Goal: Book appointment/travel/reservation

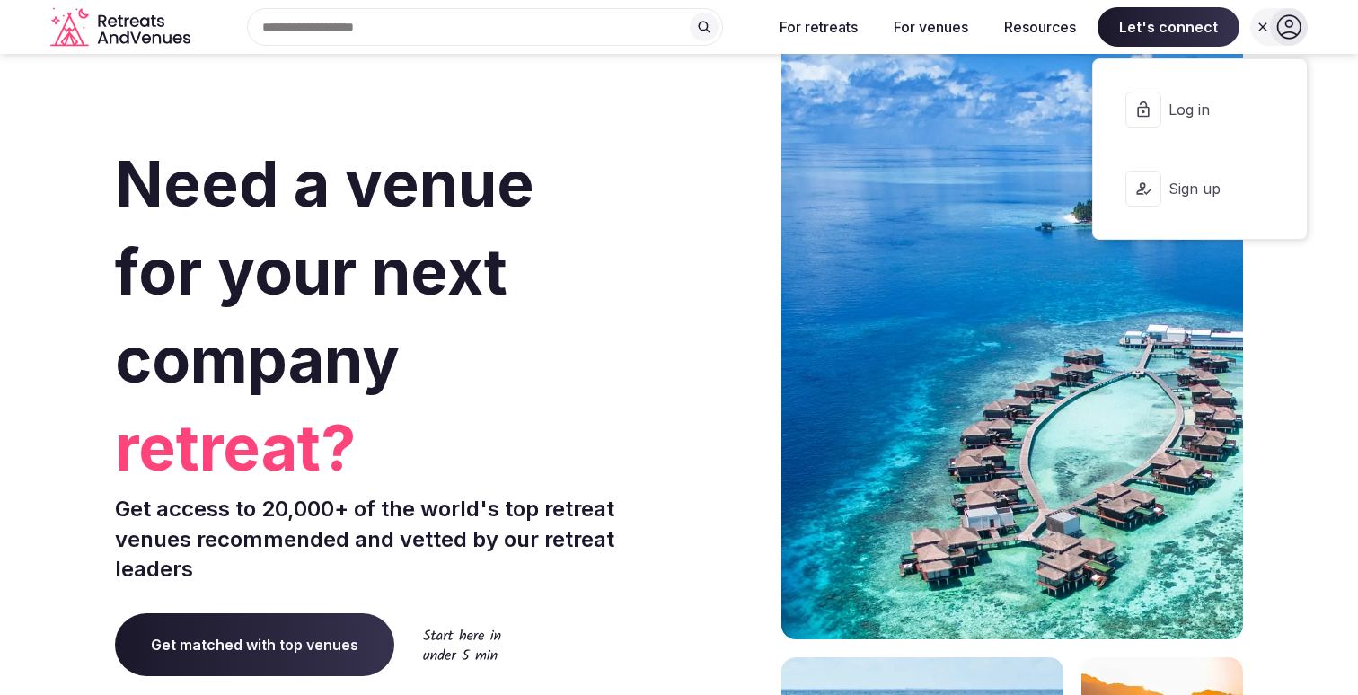
click at [1200, 101] on span "Log in" at bounding box center [1211, 110] width 86 height 20
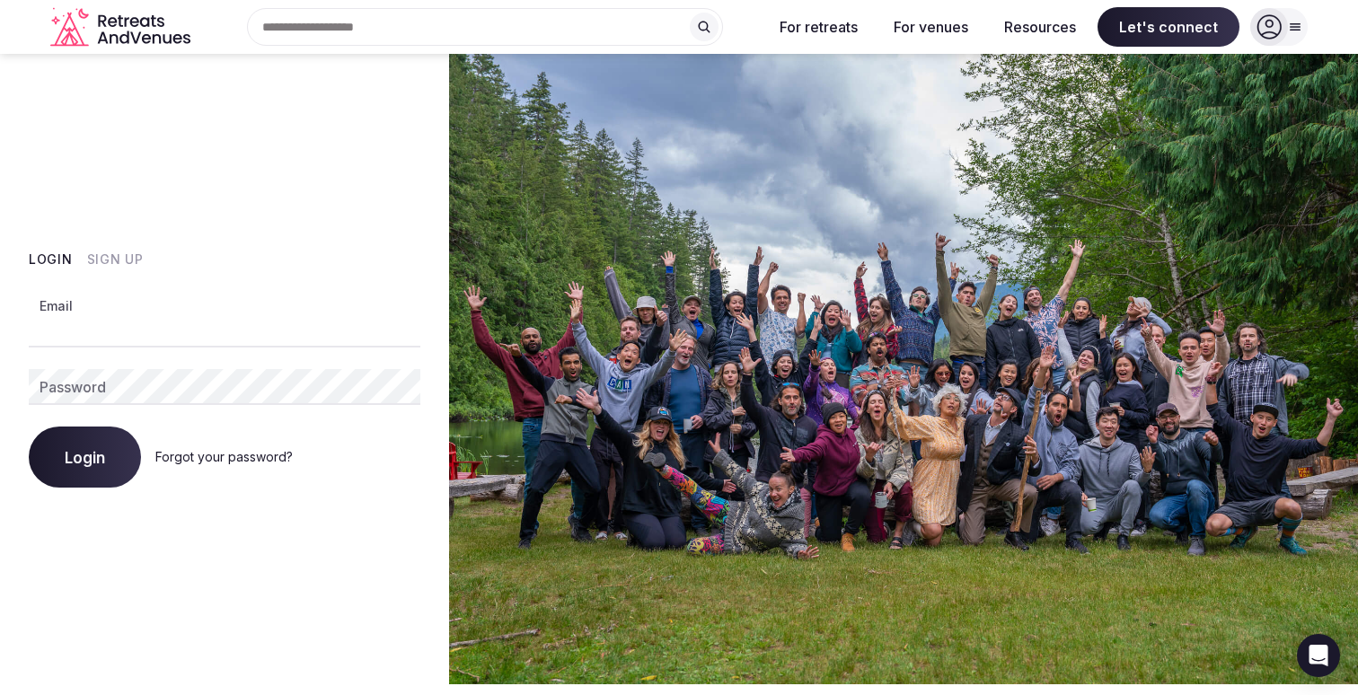
click at [302, 339] on input "Email" at bounding box center [224, 330] width 391 height 36
type input "**********"
click at [187, 405] on div "**********" at bounding box center [224, 389] width 391 height 198
click at [85, 453] on span "Login" at bounding box center [85, 457] width 40 height 18
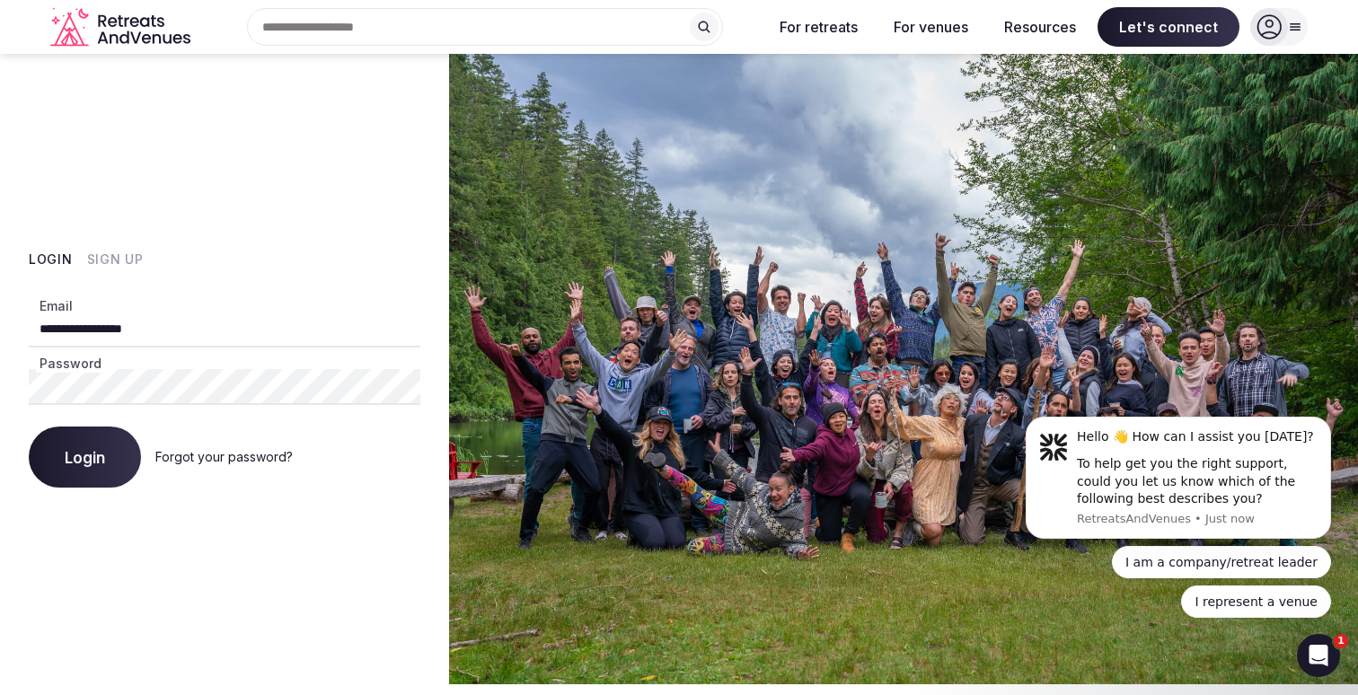
click at [226, 458] on link "Forgot your password?" at bounding box center [223, 456] width 137 height 15
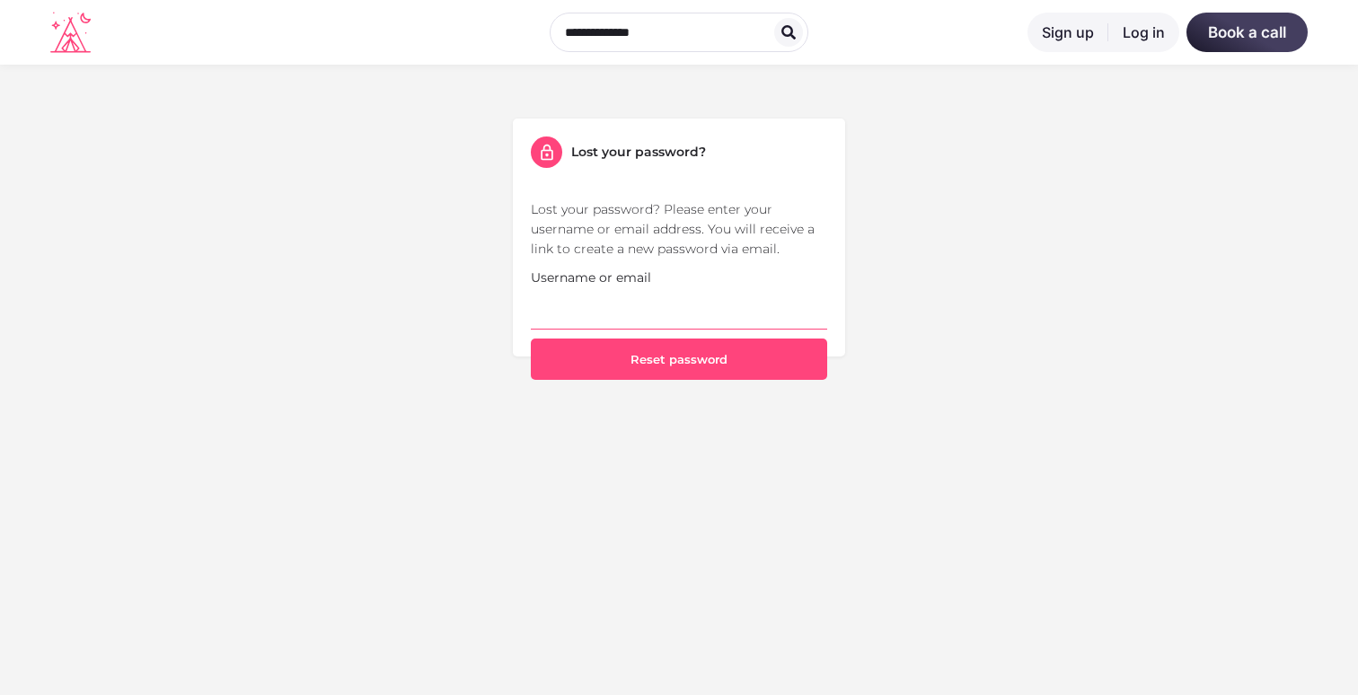
click at [620, 311] on input "Username or email" at bounding box center [679, 308] width 296 height 42
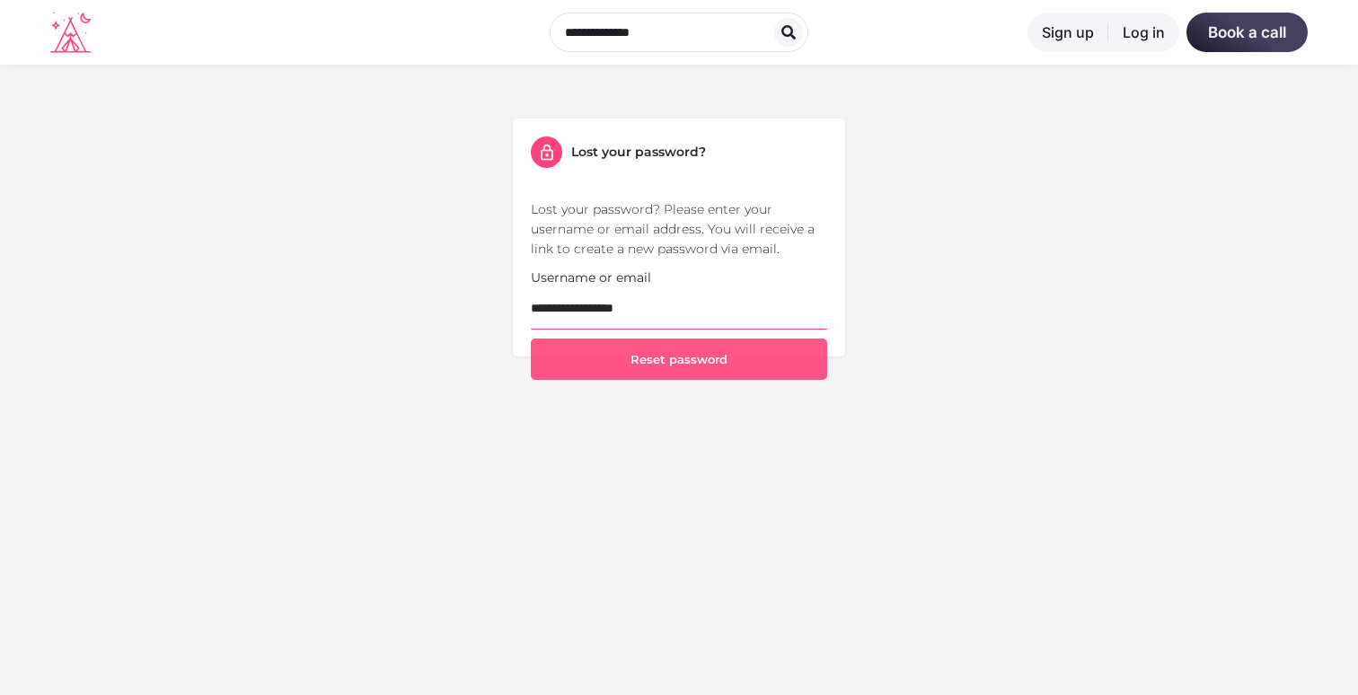
type input "**********"
click at [648, 356] on button "Reset password" at bounding box center [679, 358] width 296 height 41
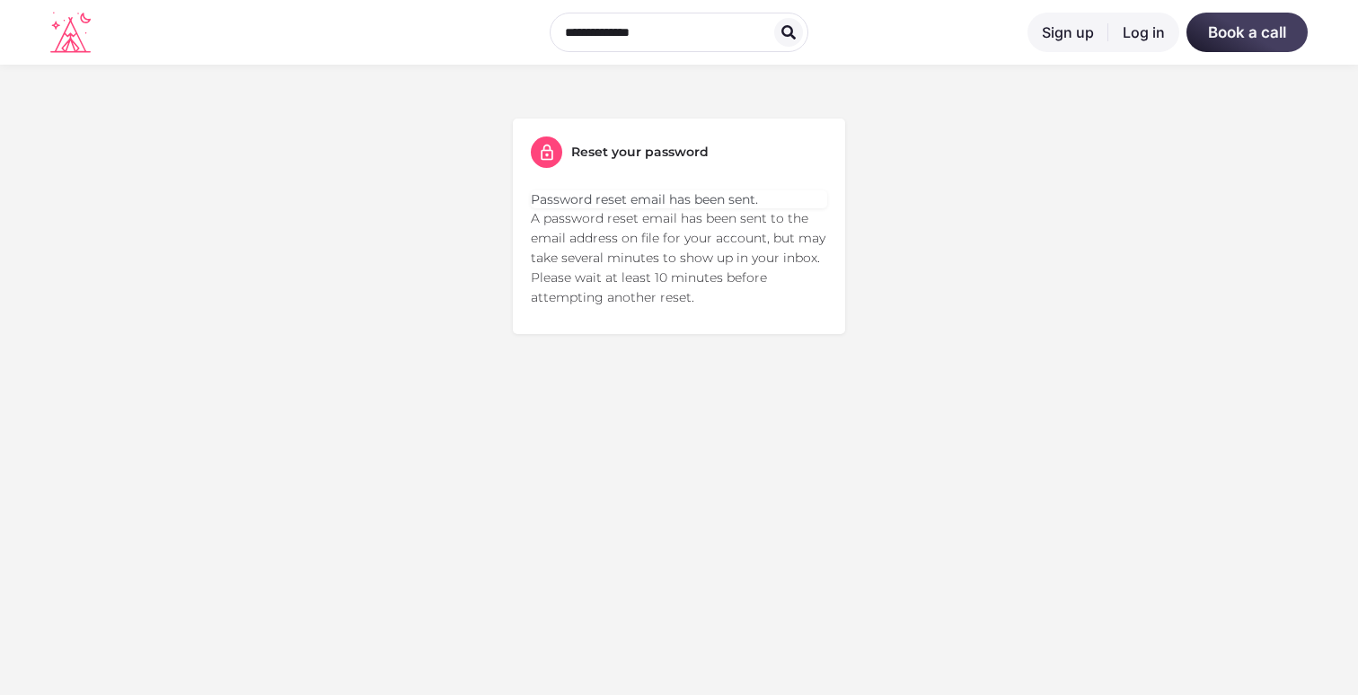
click at [1074, 45] on link "Sign up" at bounding box center [1067, 33] width 81 height 40
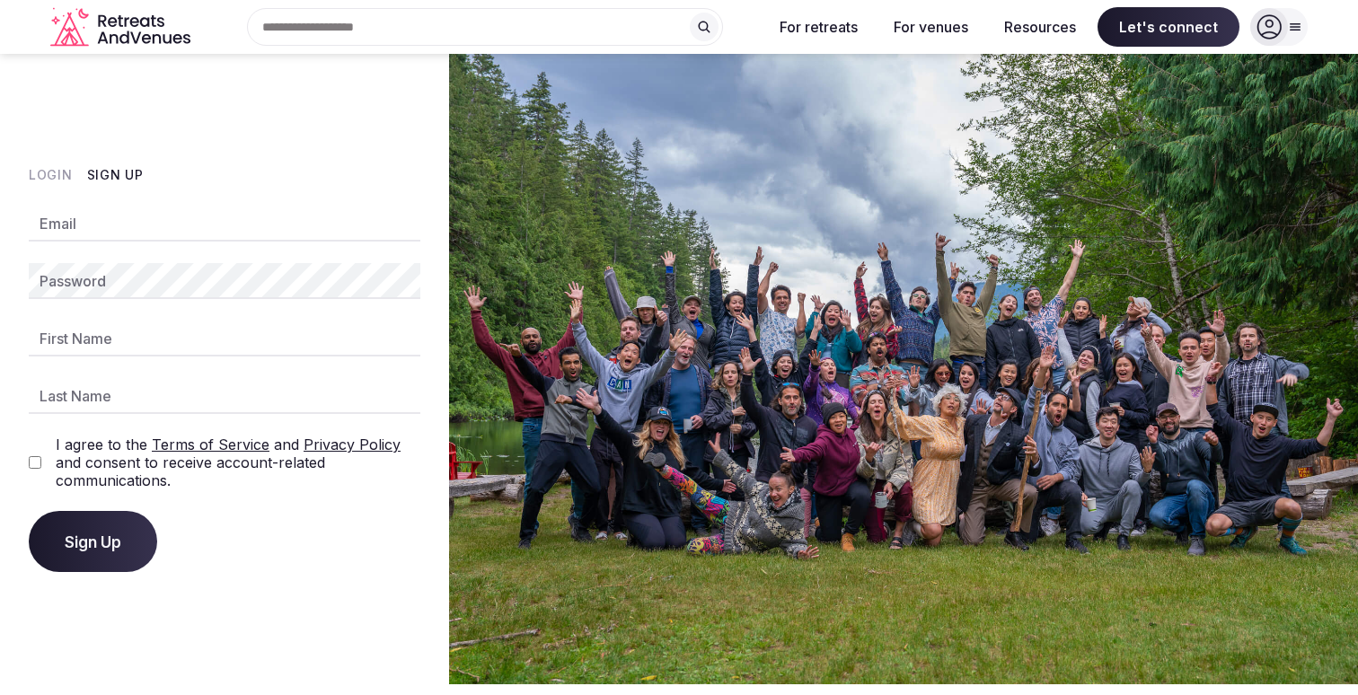
click at [1267, 26] on icon at bounding box center [1269, 27] width 24 height 24
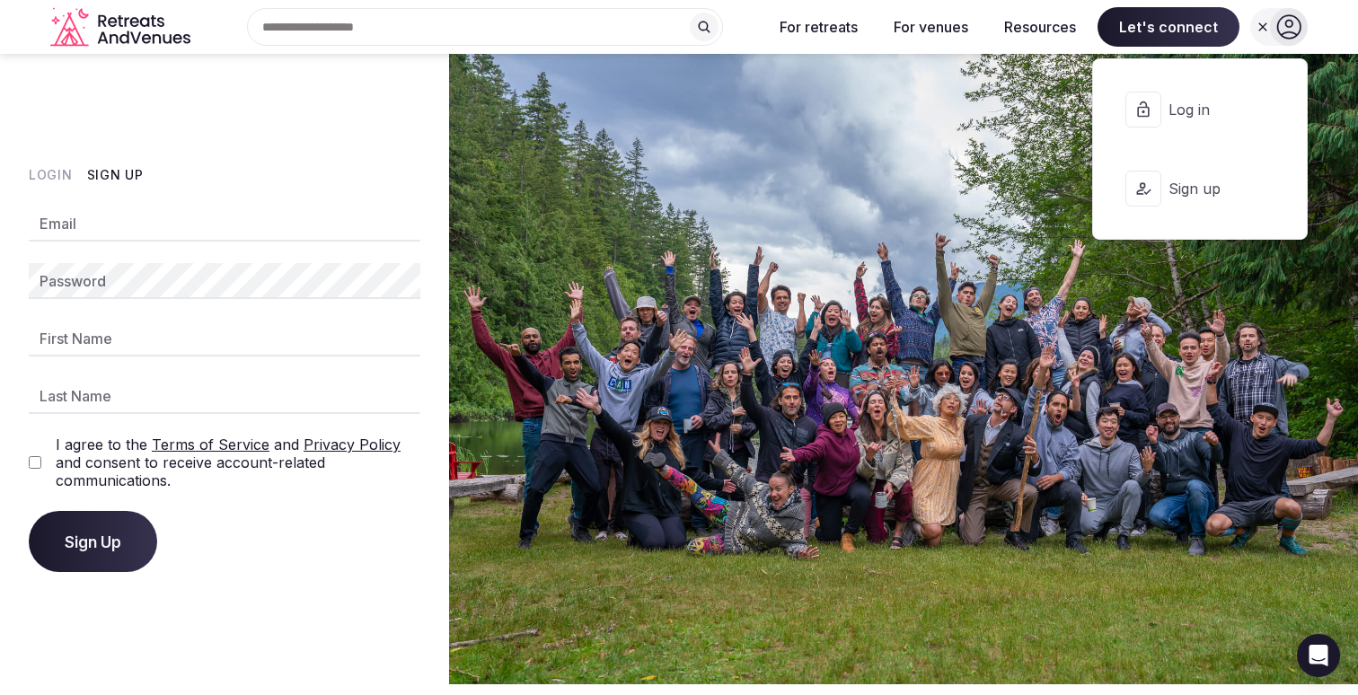
click at [1191, 108] on span "Log in" at bounding box center [1211, 110] width 86 height 20
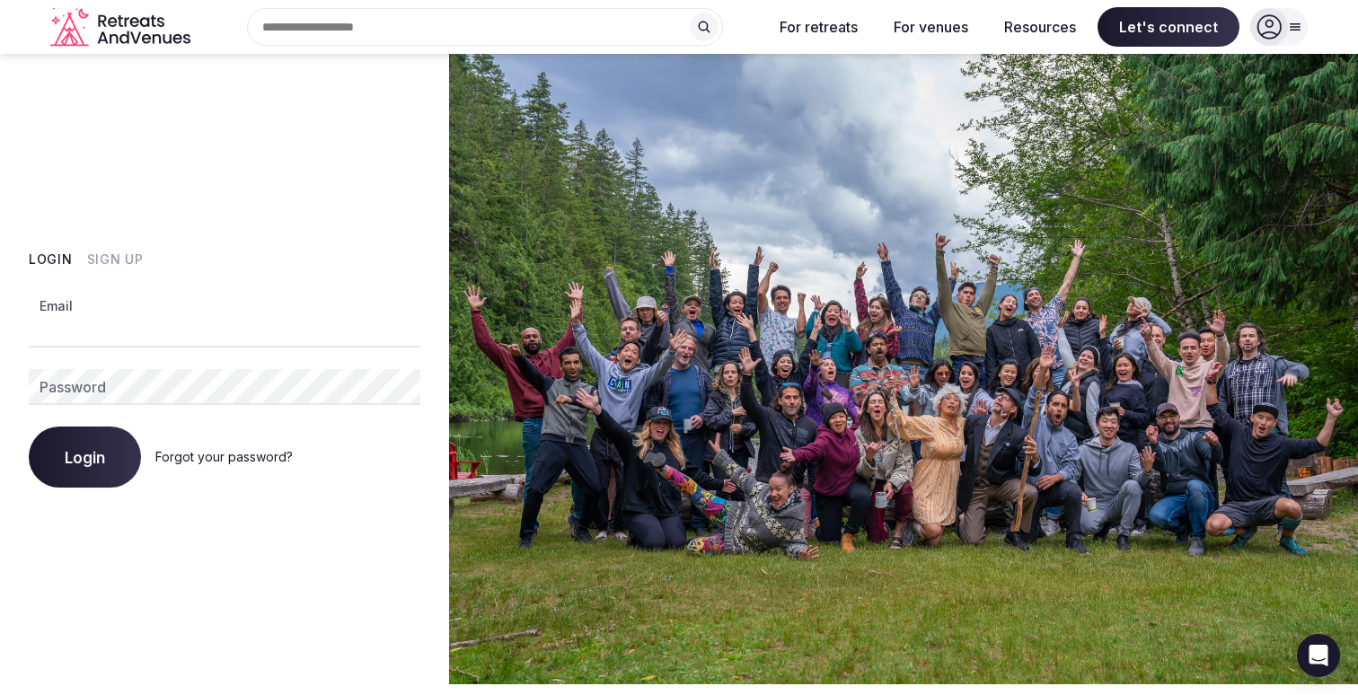
click at [193, 342] on input "Email" at bounding box center [224, 330] width 391 height 36
type input "**********"
click at [29, 426] on button "Login" at bounding box center [85, 456] width 112 height 61
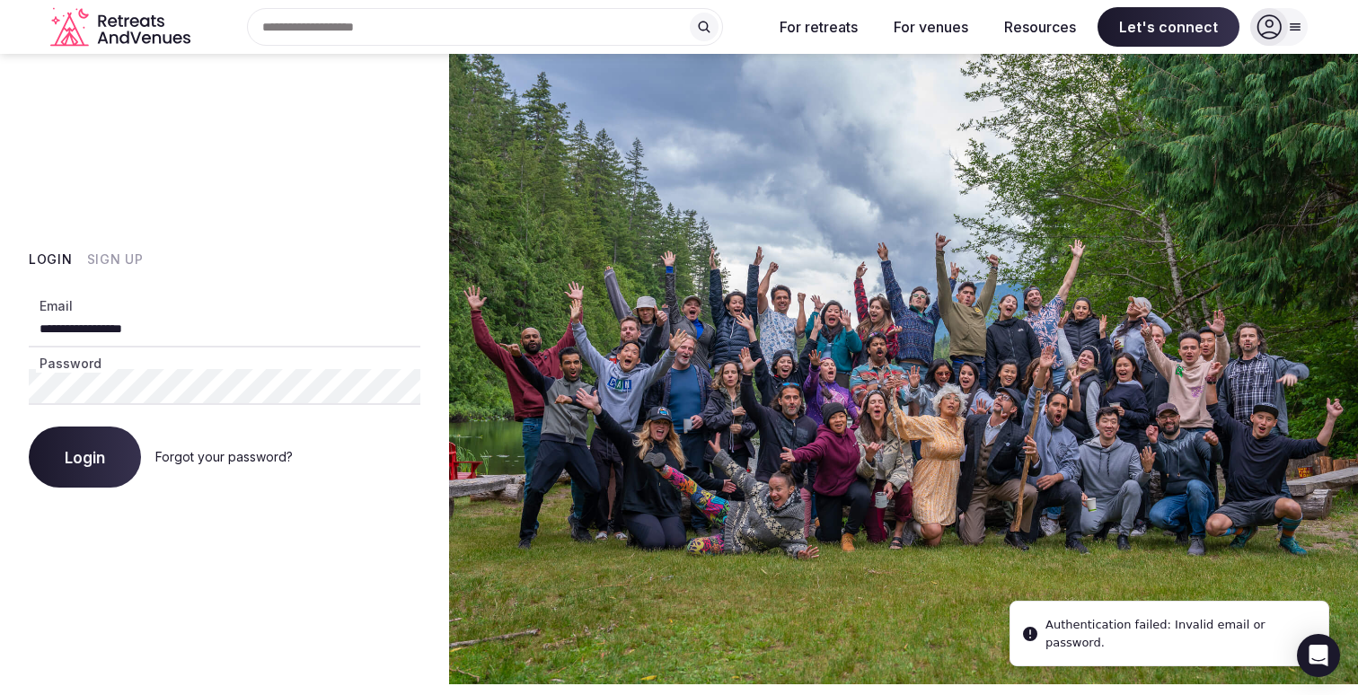
click at [185, 406] on div "**********" at bounding box center [224, 389] width 391 height 198
click at [29, 426] on button "Login" at bounding box center [85, 456] width 112 height 61
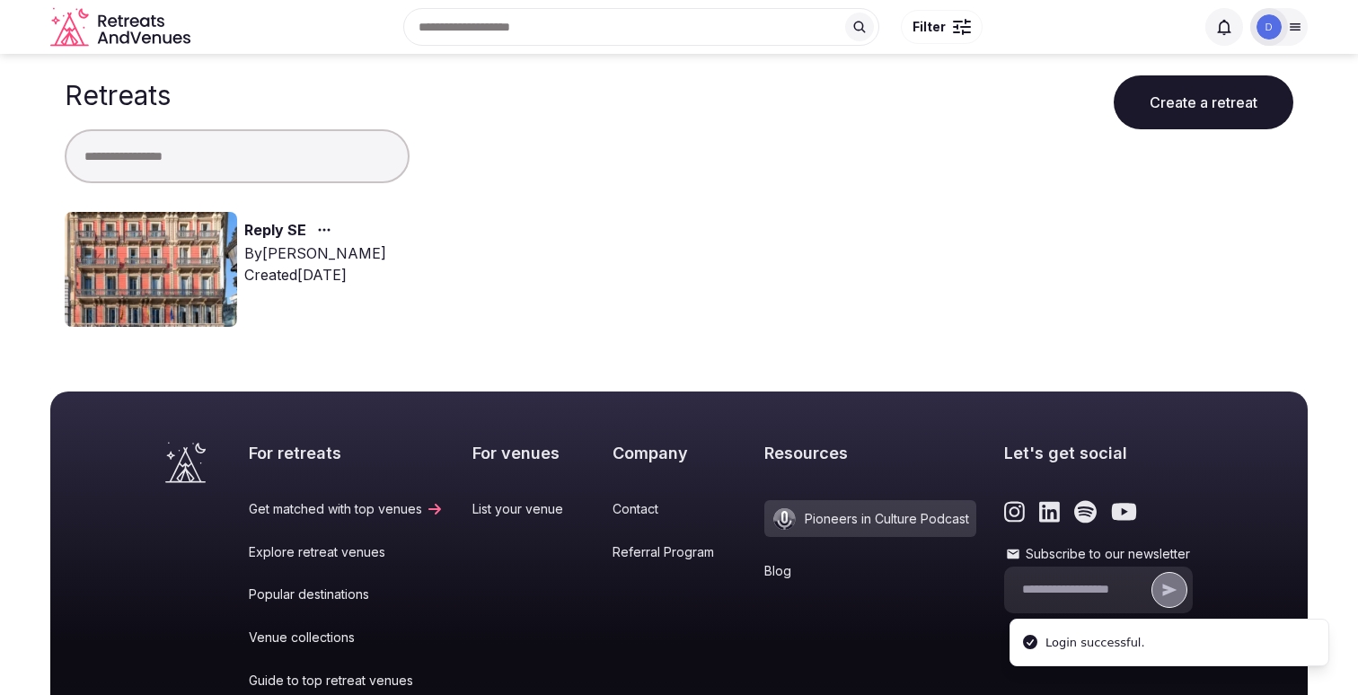
click at [285, 228] on link "Reply SE" at bounding box center [275, 230] width 62 height 23
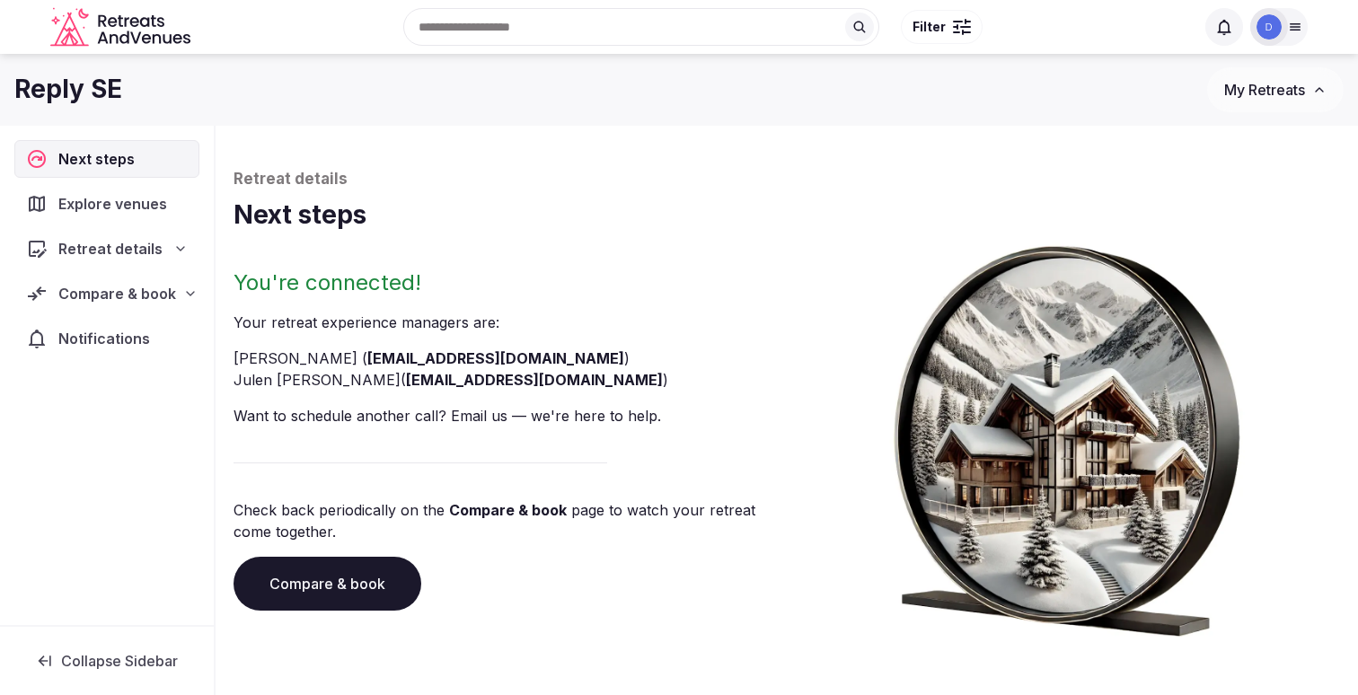
click at [338, 579] on link "Compare & book" at bounding box center [327, 584] width 188 height 54
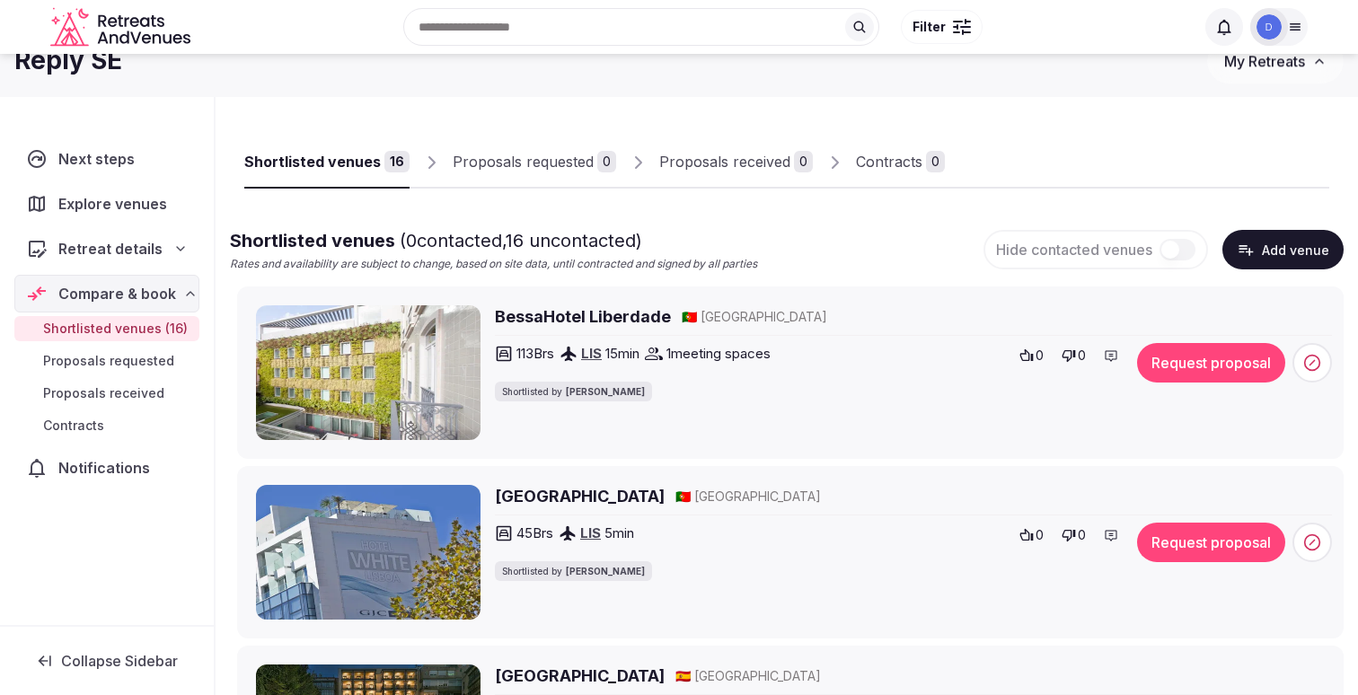
scroll to position [49, 0]
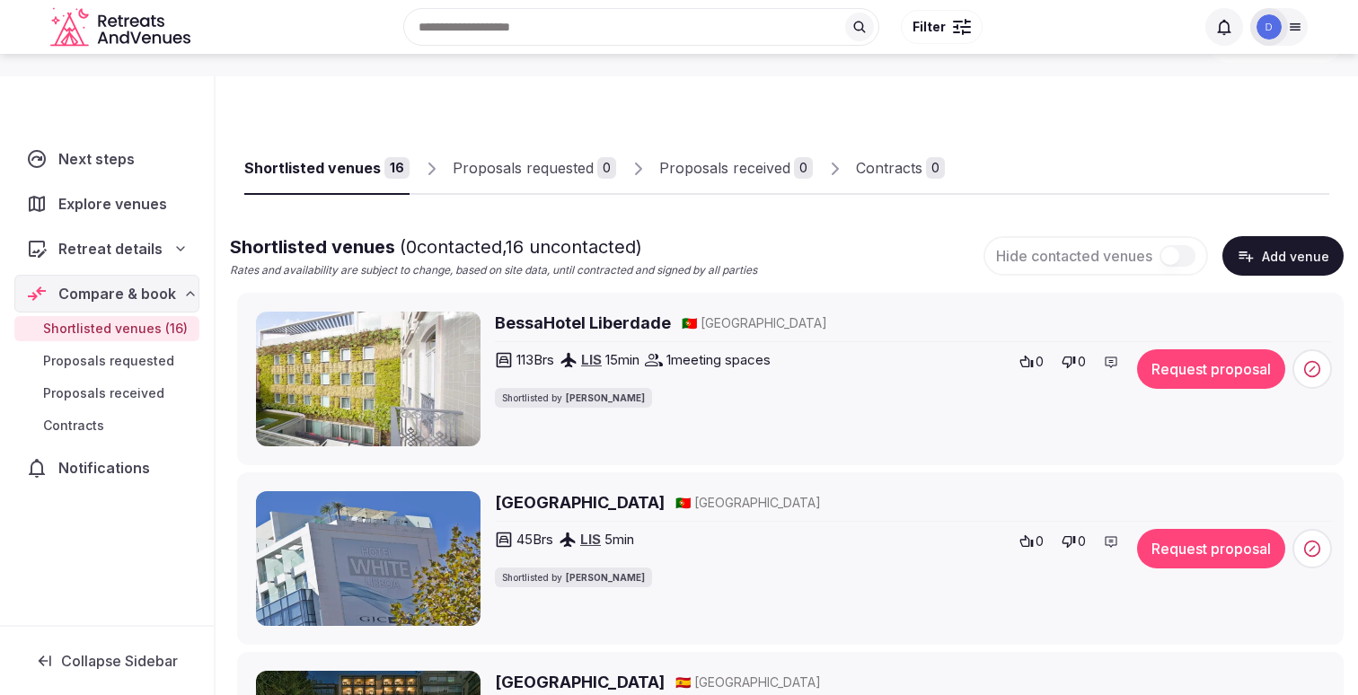
click at [1296, 28] on icon at bounding box center [1295, 27] width 14 height 14
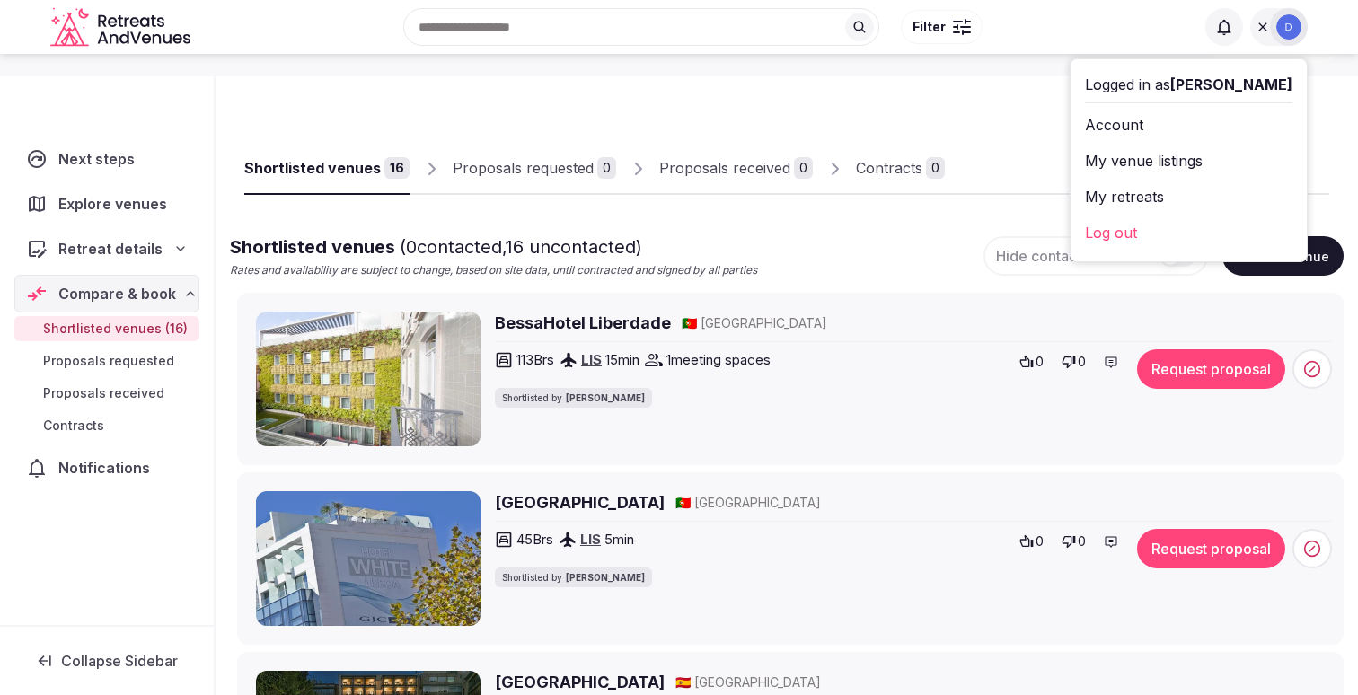
click at [1184, 122] on link "Account" at bounding box center [1188, 124] width 207 height 29
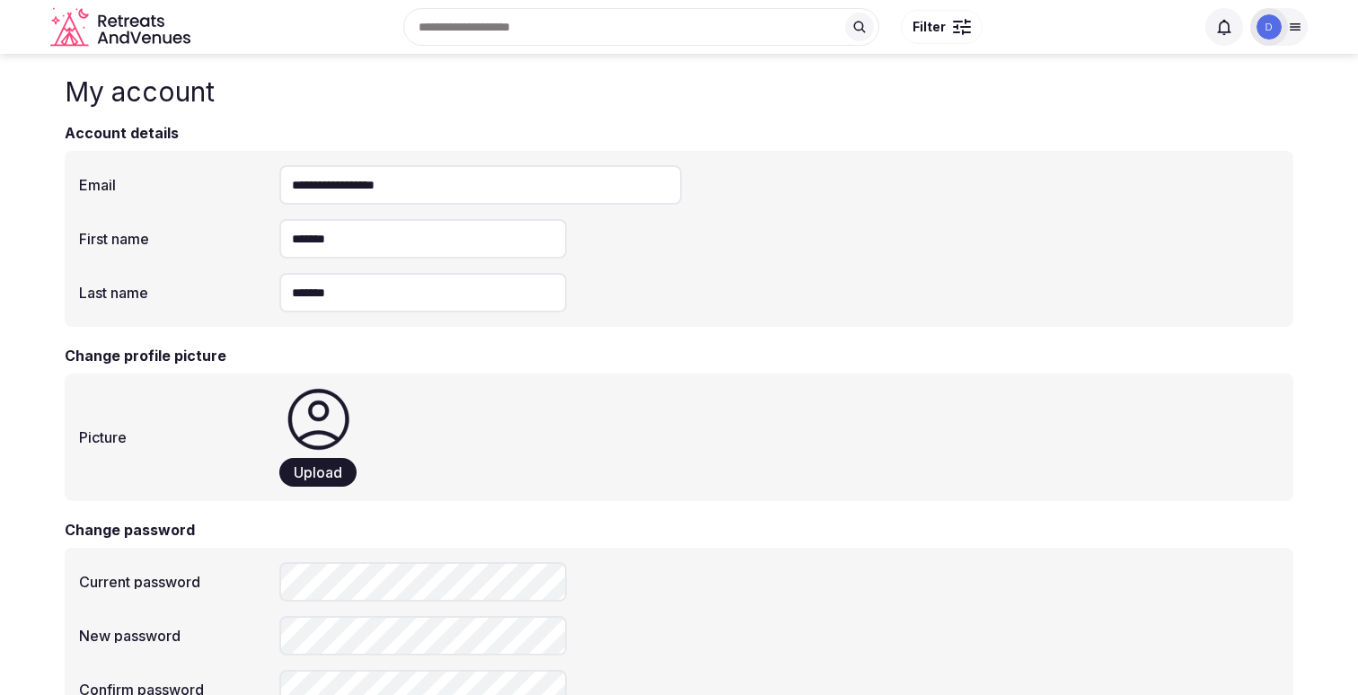
scroll to position [49, 0]
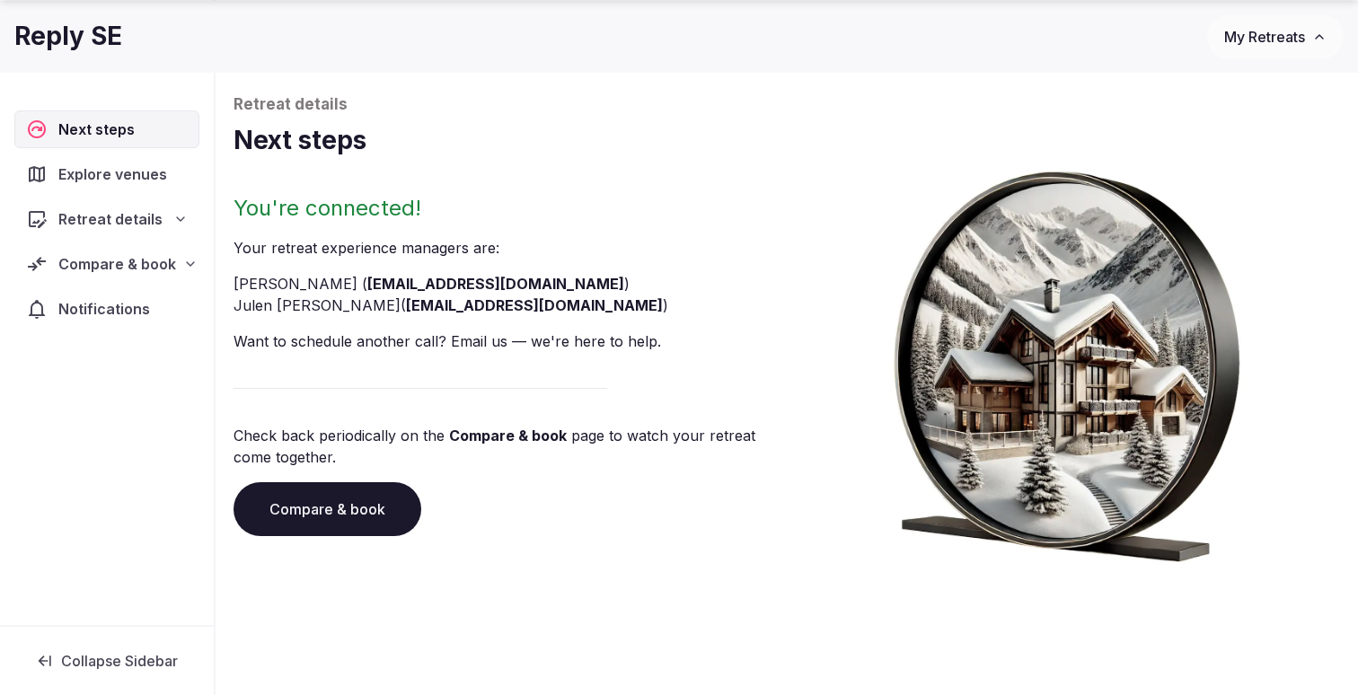
scroll to position [85, 0]
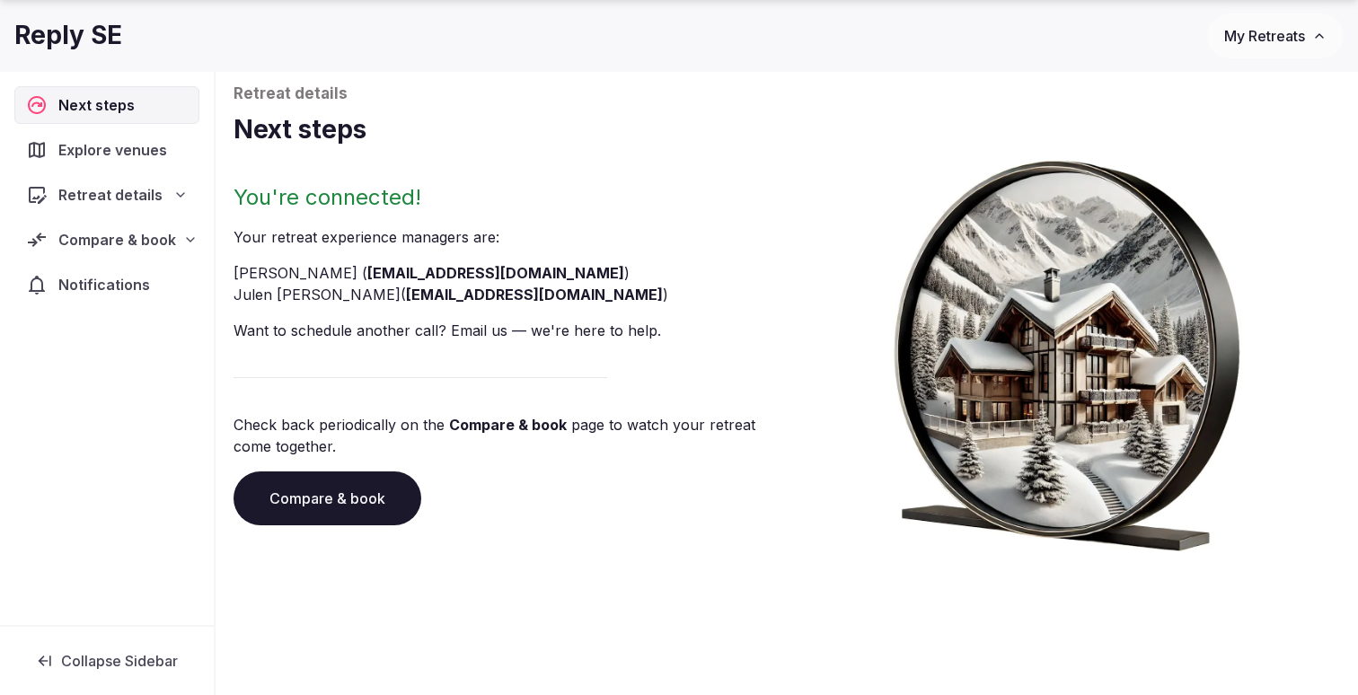
click at [330, 501] on link "Compare & book" at bounding box center [327, 498] width 188 height 54
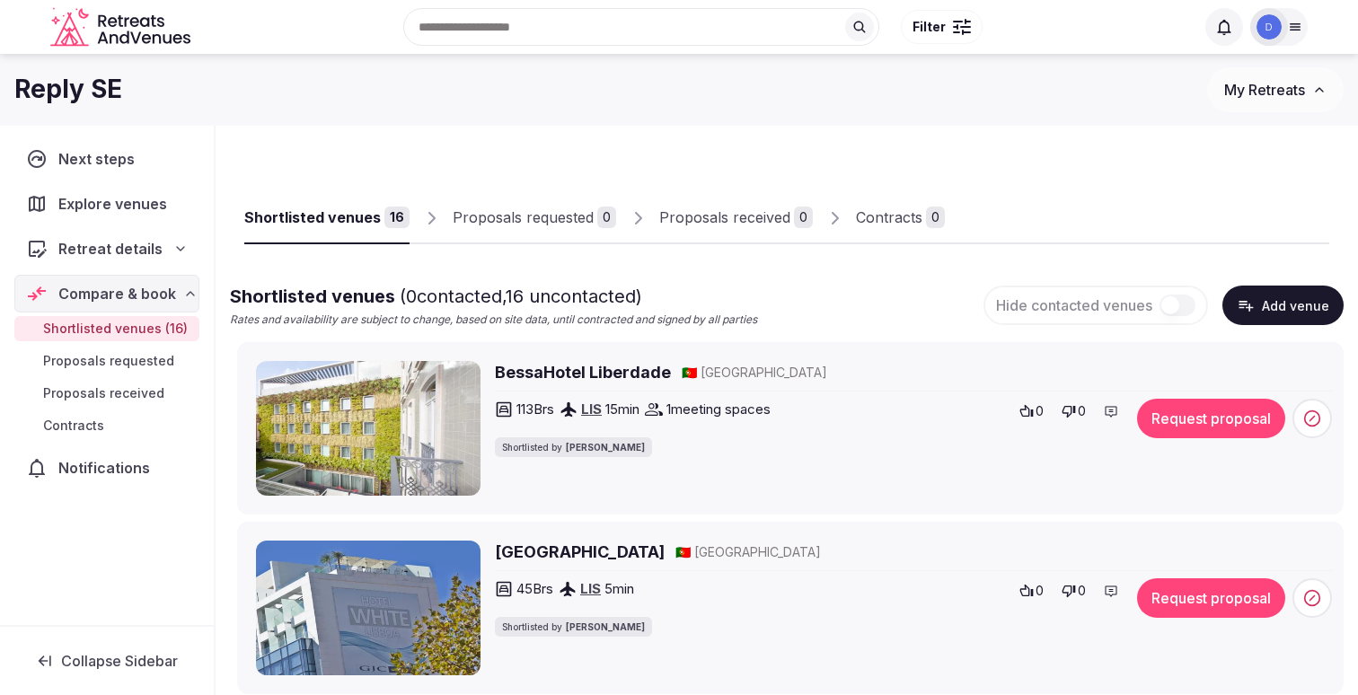
click at [90, 426] on span "Contracts" at bounding box center [73, 426] width 61 height 18
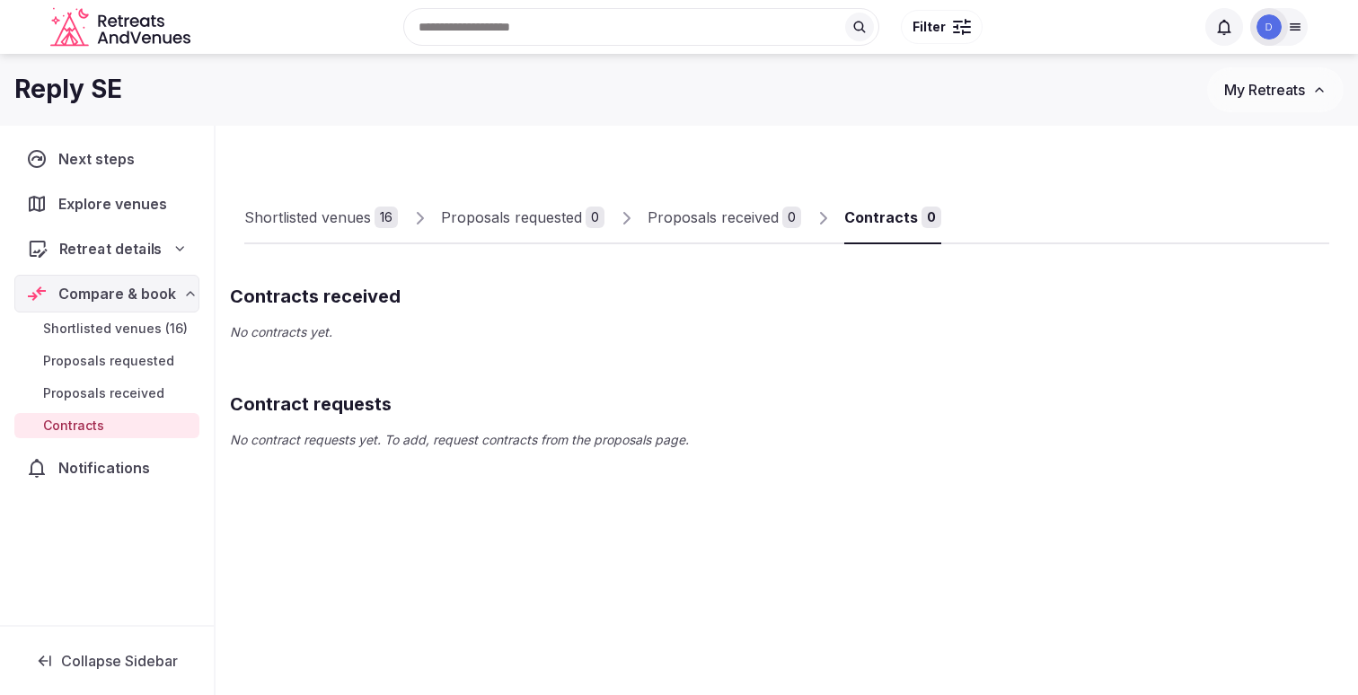
click at [106, 250] on span "Retreat details" at bounding box center [110, 249] width 103 height 22
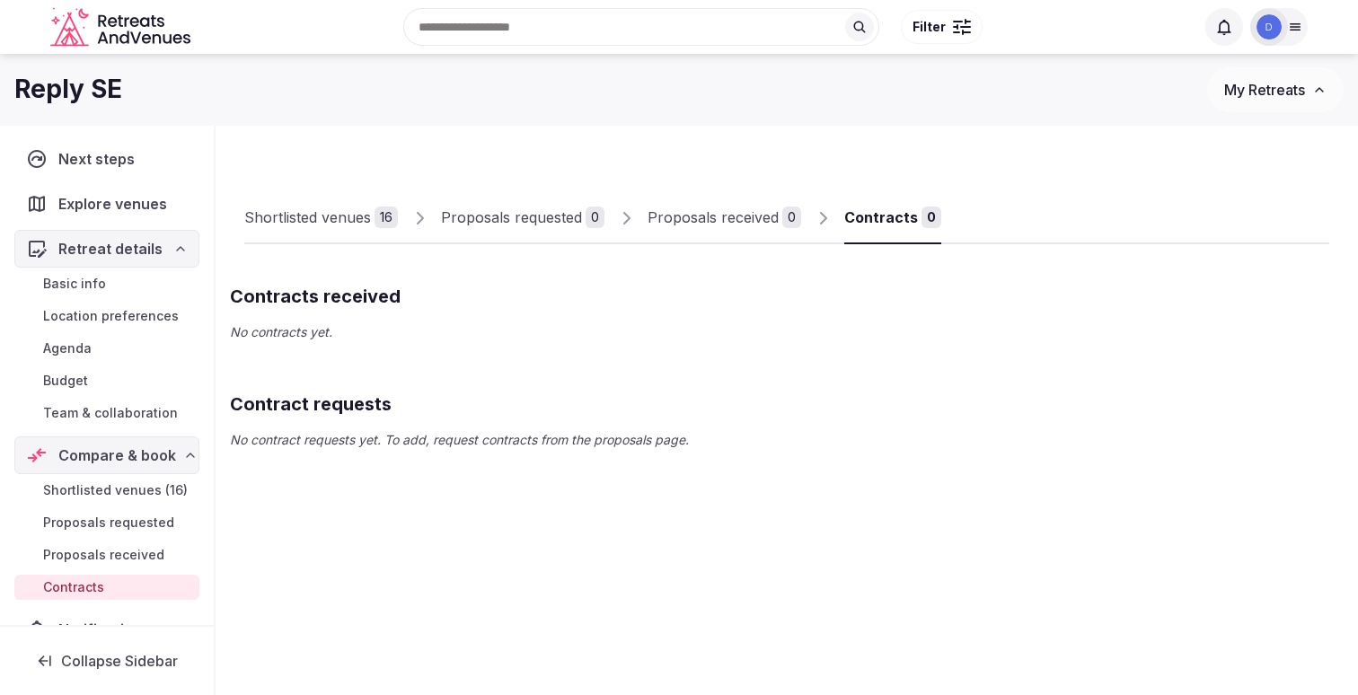
click at [84, 408] on span "Team & collaboration" at bounding box center [110, 413] width 135 height 18
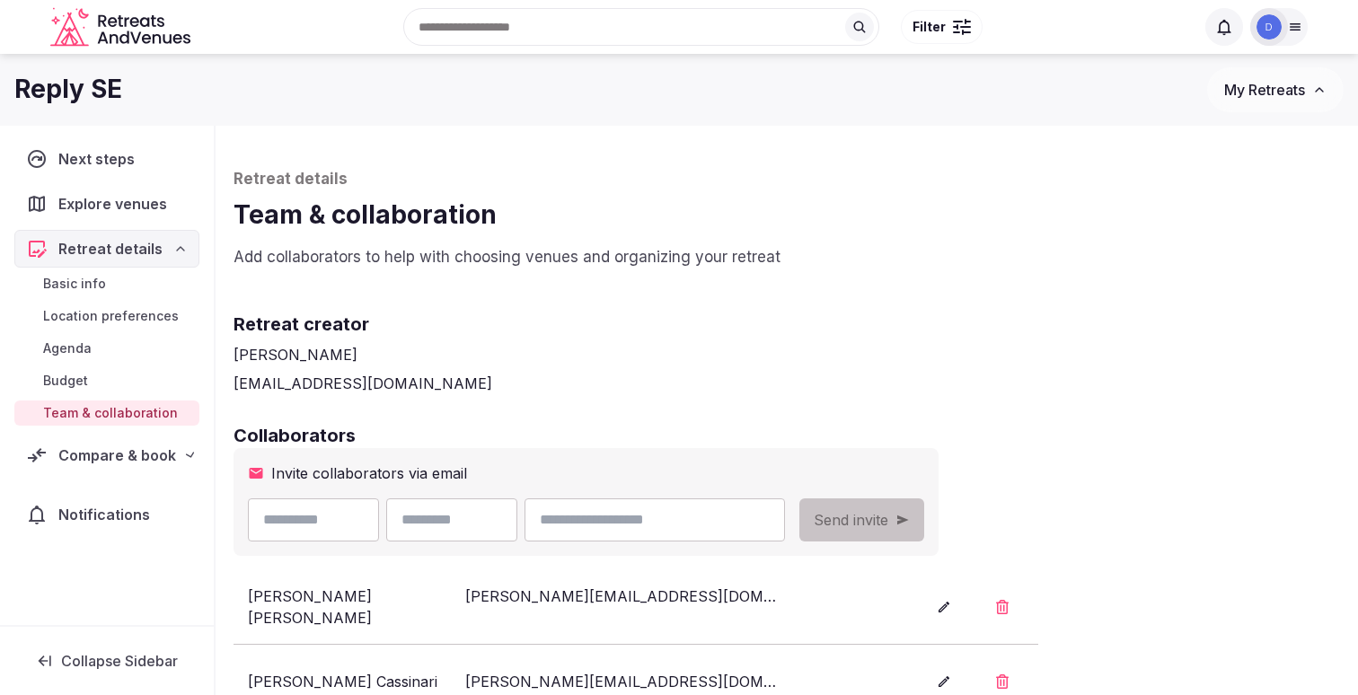
click at [104, 412] on span "Team & collaboration" at bounding box center [110, 413] width 135 height 18
click at [76, 367] on div "Basic info Location preferences Agenda Budget Team & collaboration" at bounding box center [106, 349] width 185 height 162
click at [67, 381] on span "Budget" at bounding box center [65, 381] width 45 height 18
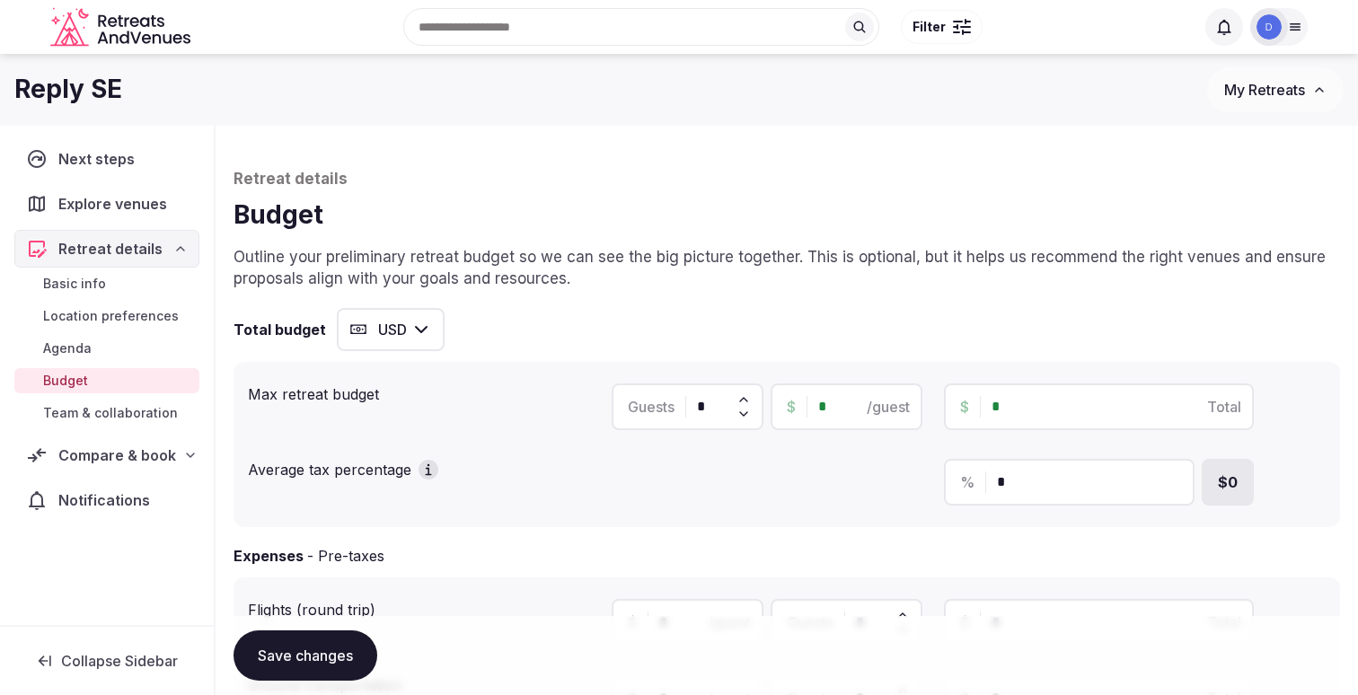
click at [132, 453] on span "Compare & book" at bounding box center [117, 455] width 118 height 22
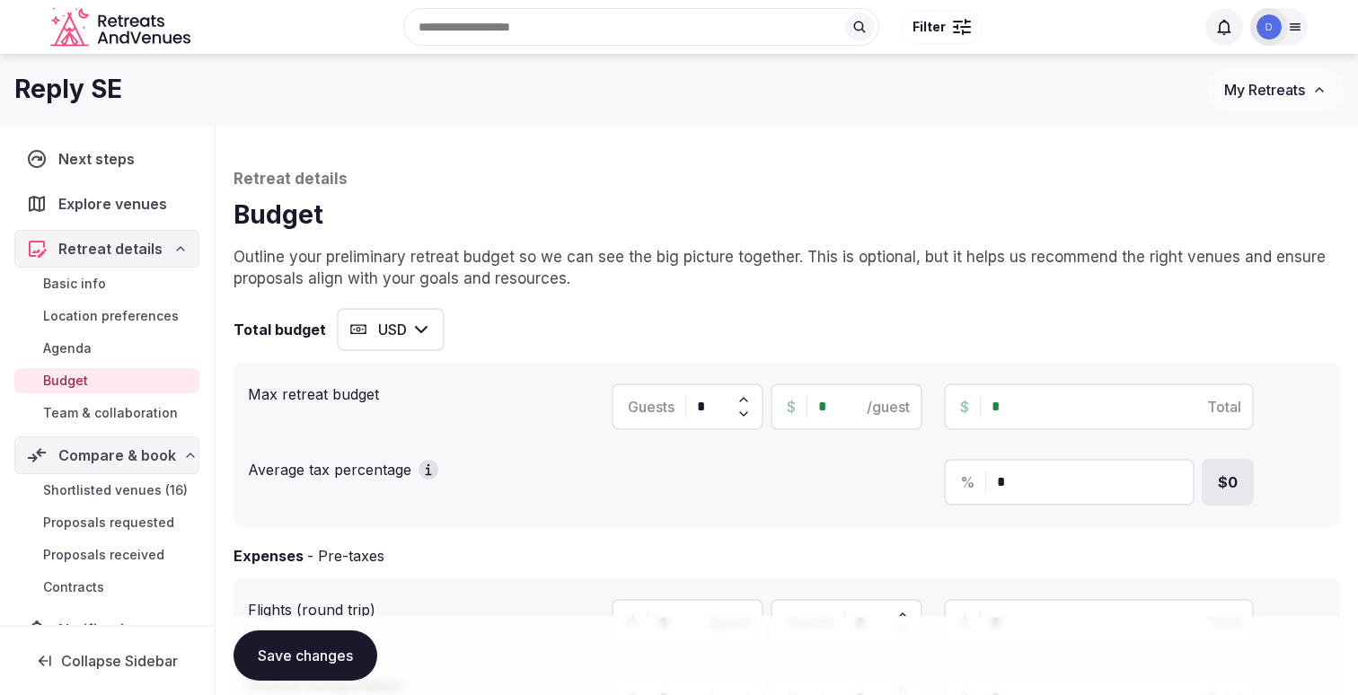
click at [131, 498] on span "Shortlisted venues (16)" at bounding box center [115, 490] width 145 height 18
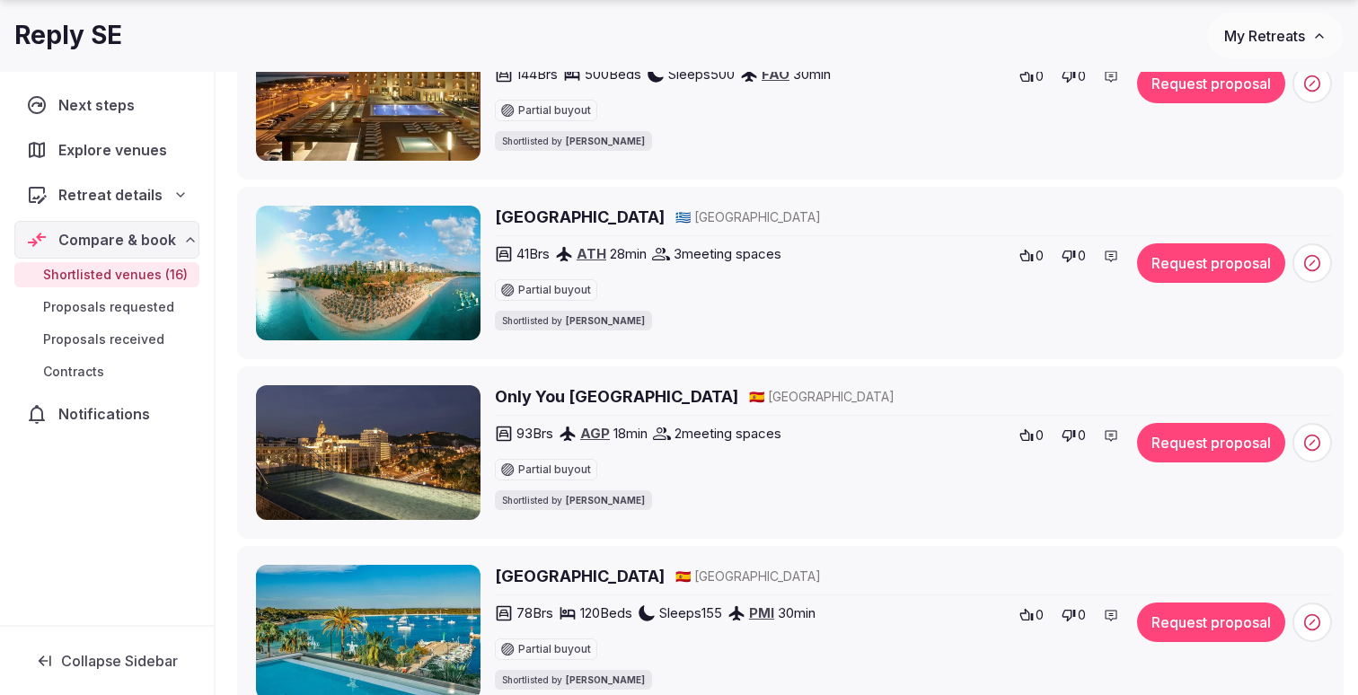
scroll to position [2491, 0]
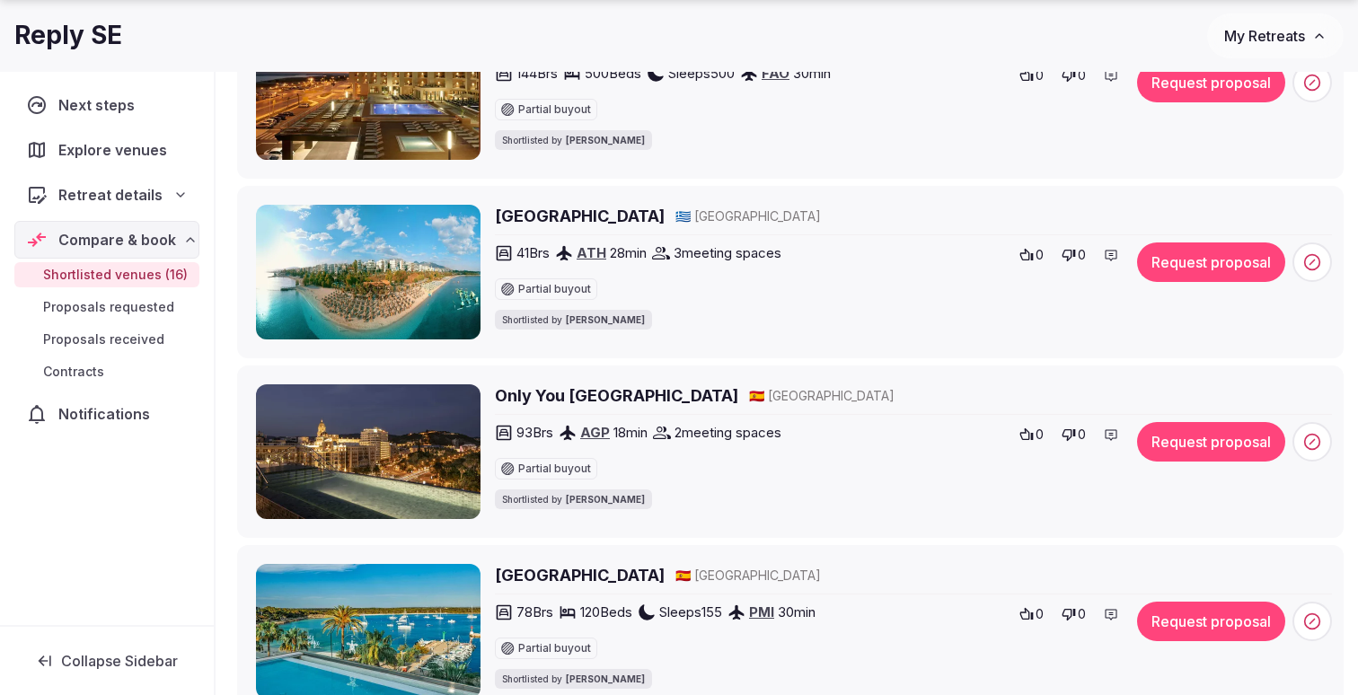
click at [619, 395] on h2 "Only You [GEOGRAPHIC_DATA]" at bounding box center [616, 395] width 243 height 22
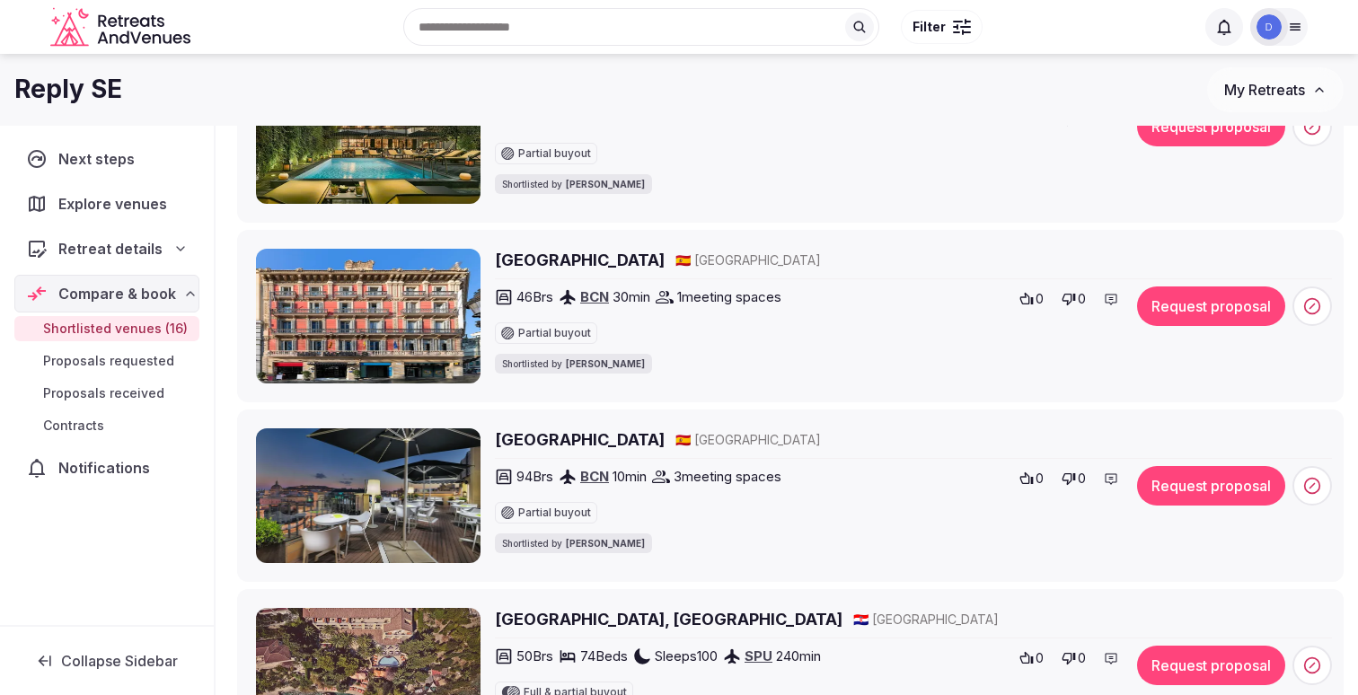
scroll to position [647, 0]
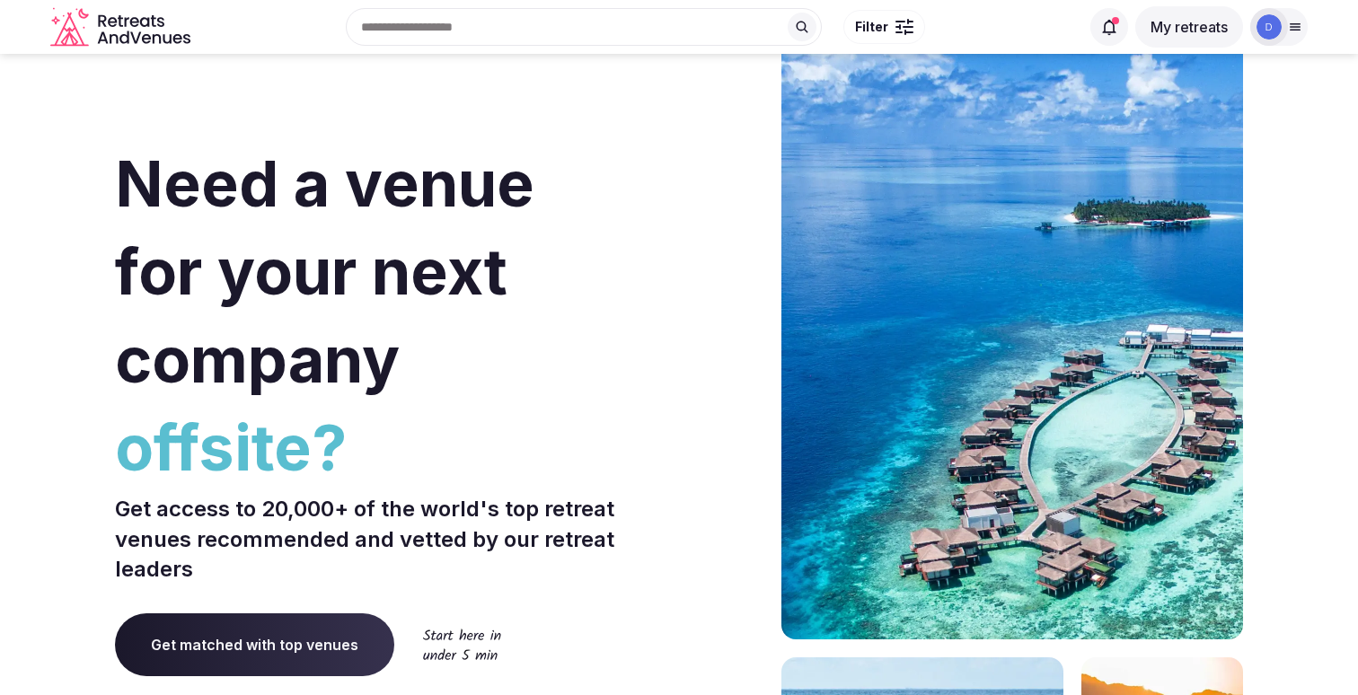
click at [1212, 27] on button "My retreats" at bounding box center [1189, 26] width 108 height 41
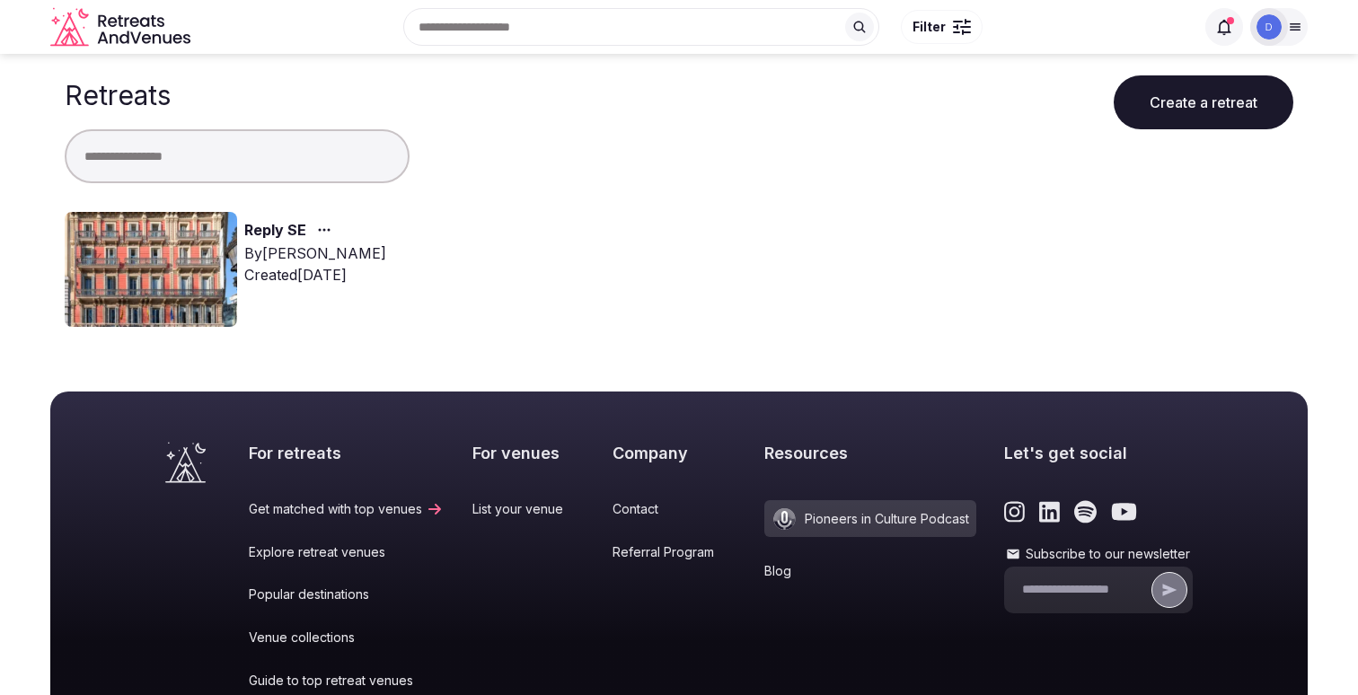
click at [183, 270] on img at bounding box center [151, 269] width 172 height 115
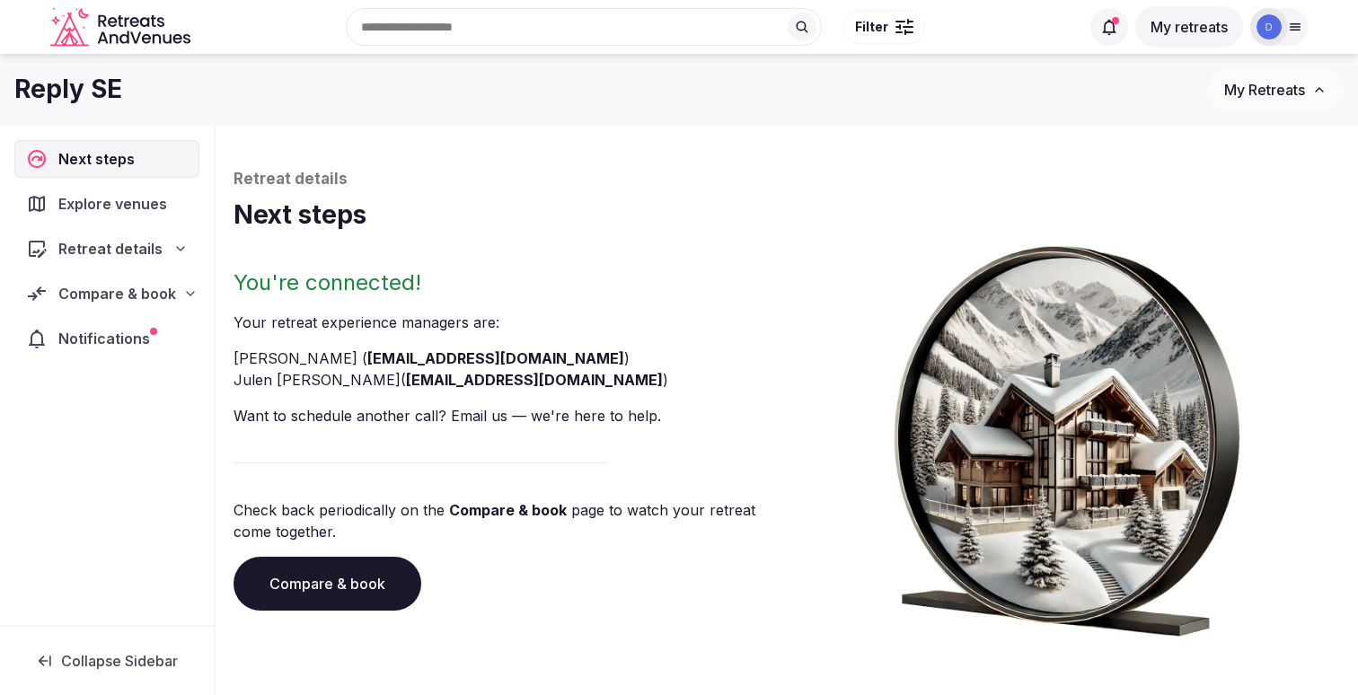
click at [296, 566] on link "Compare & book" at bounding box center [327, 584] width 188 height 54
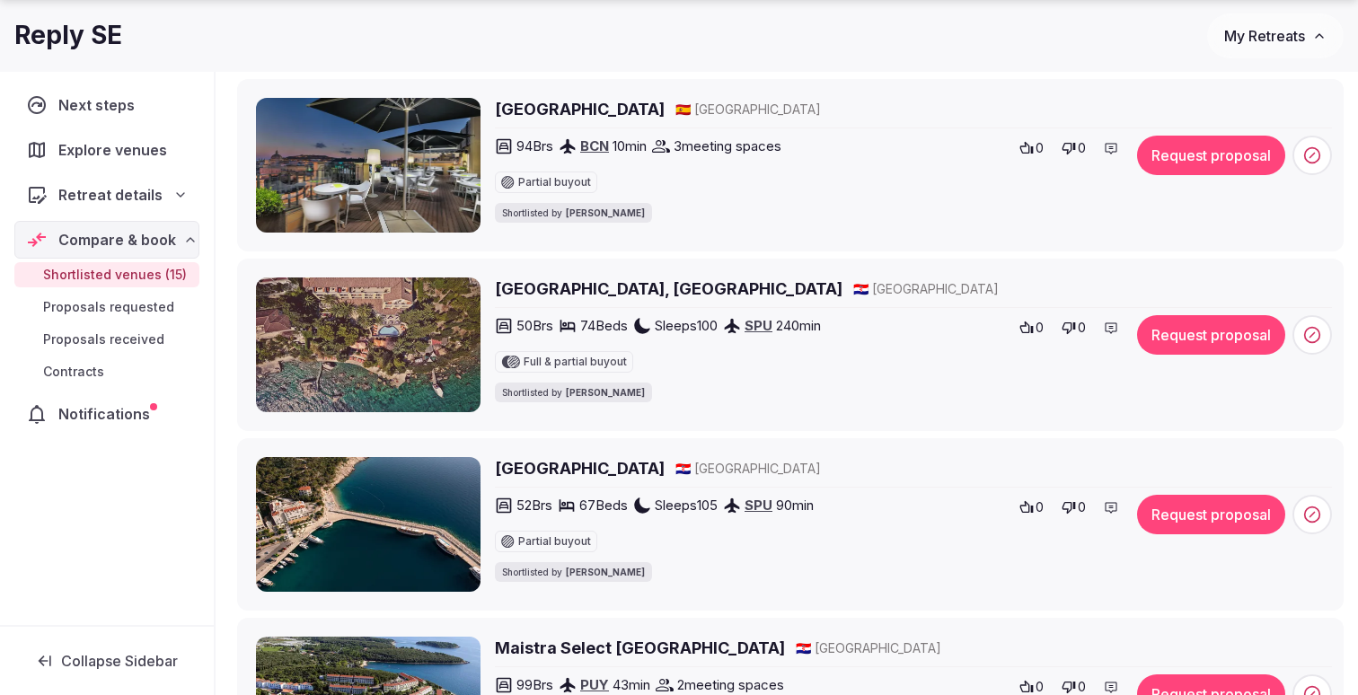
scroll to position [982, 0]
